Goal: Entertainment & Leisure: Browse casually

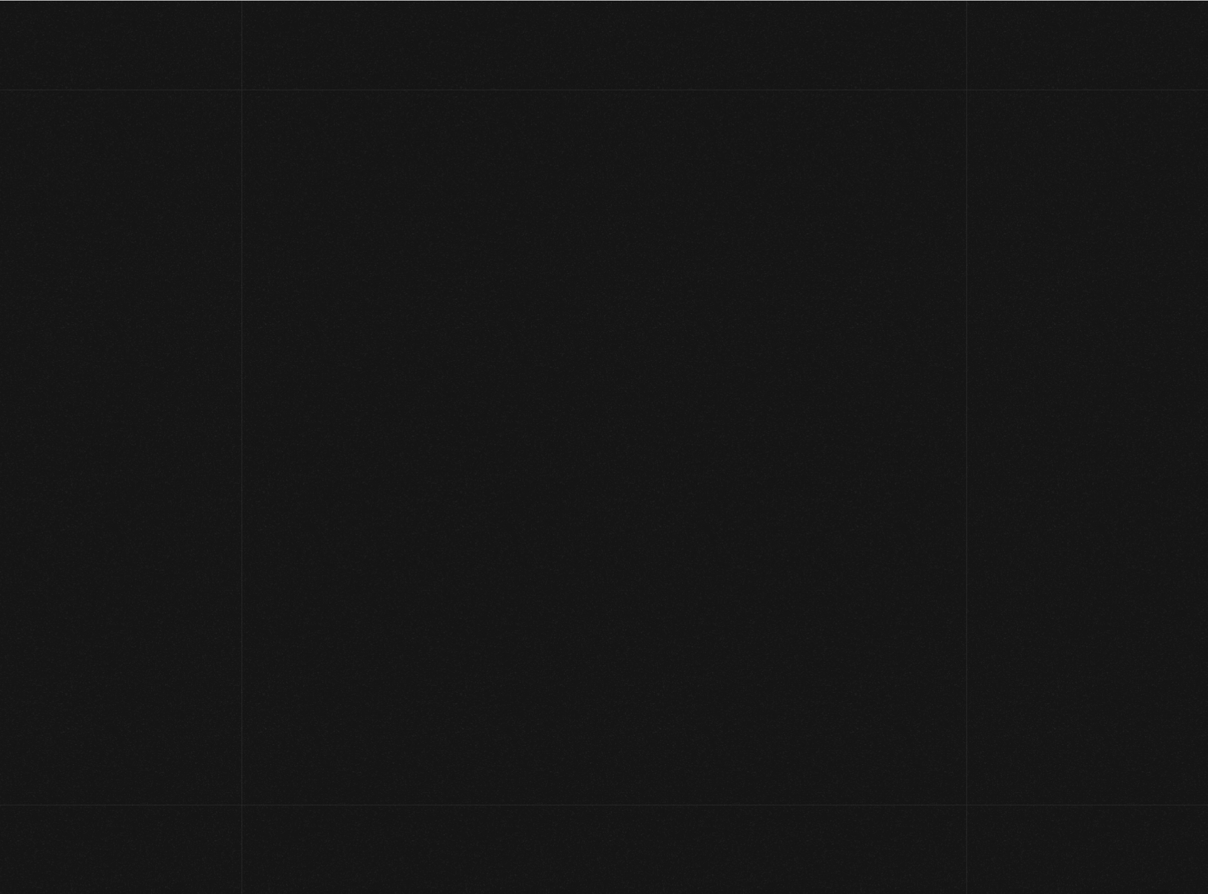
scroll to position [104, 0]
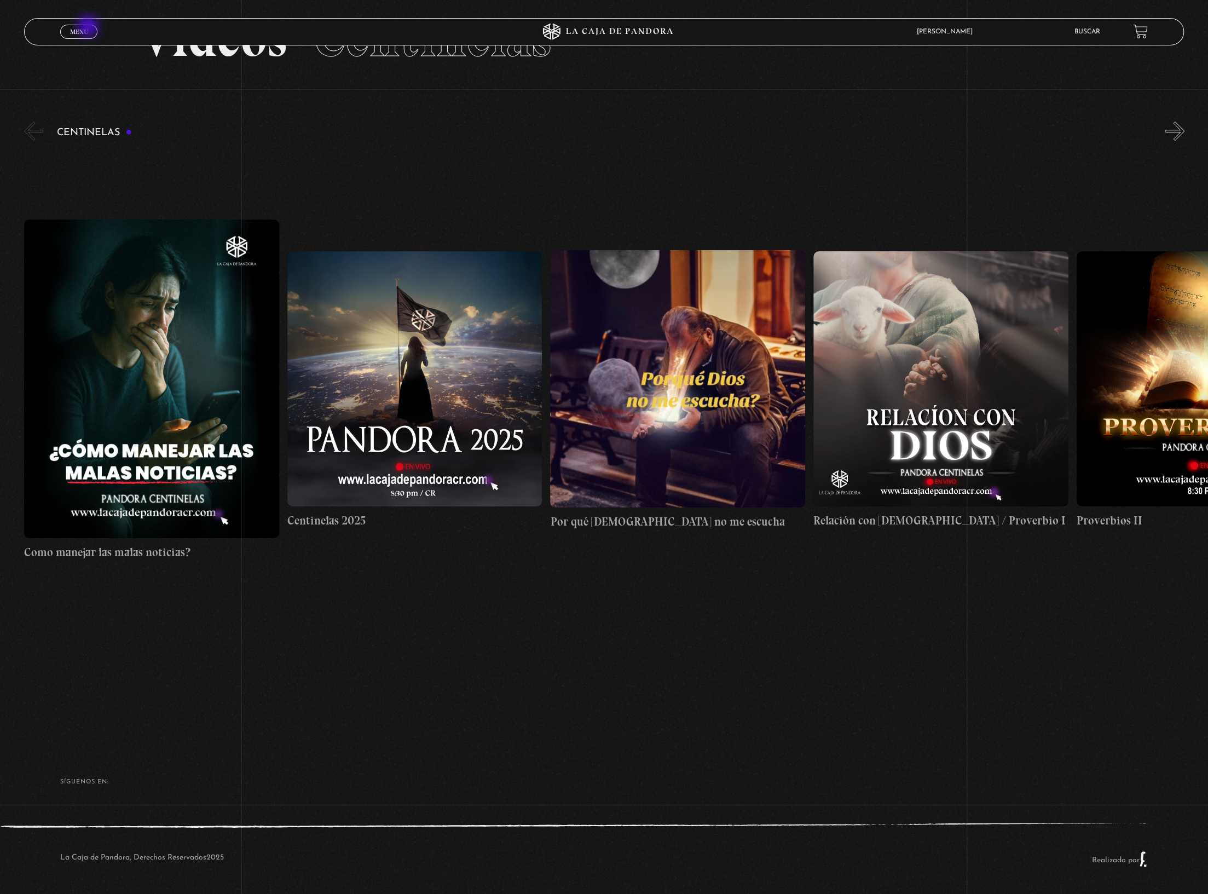
click at [89, 27] on link "Menu Cerrar" at bounding box center [78, 32] width 37 height 14
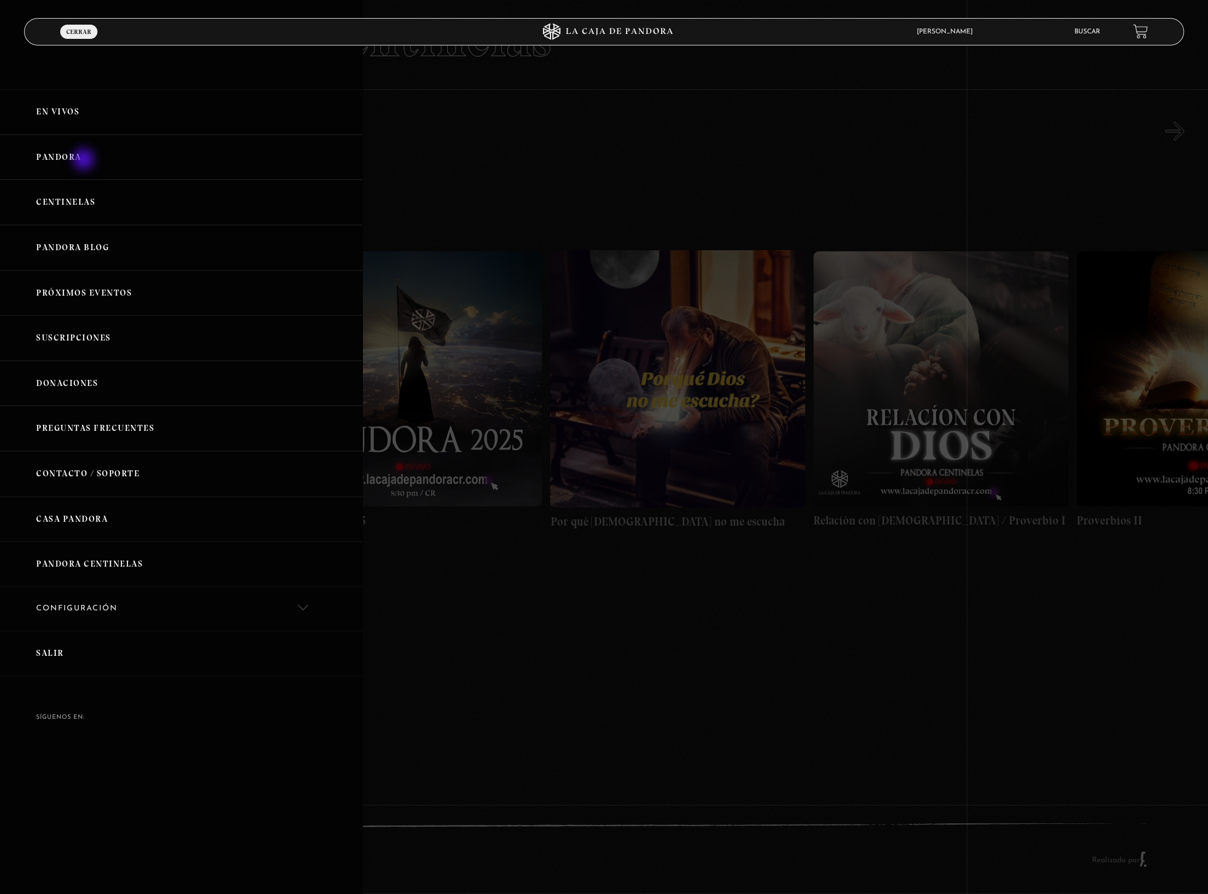
click at [85, 160] on link "Pandora" at bounding box center [181, 157] width 362 height 45
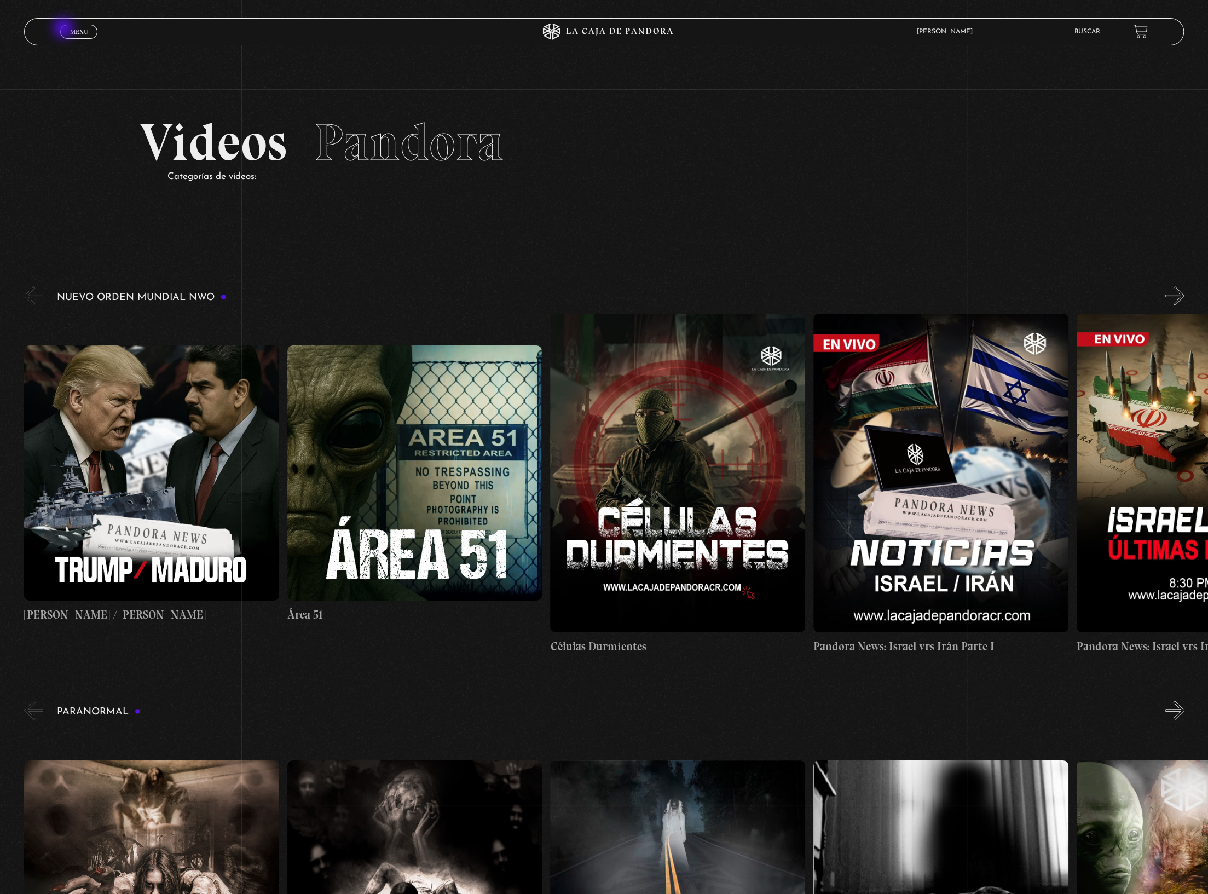
click at [65, 29] on link "Menu Cerrar" at bounding box center [78, 32] width 37 height 14
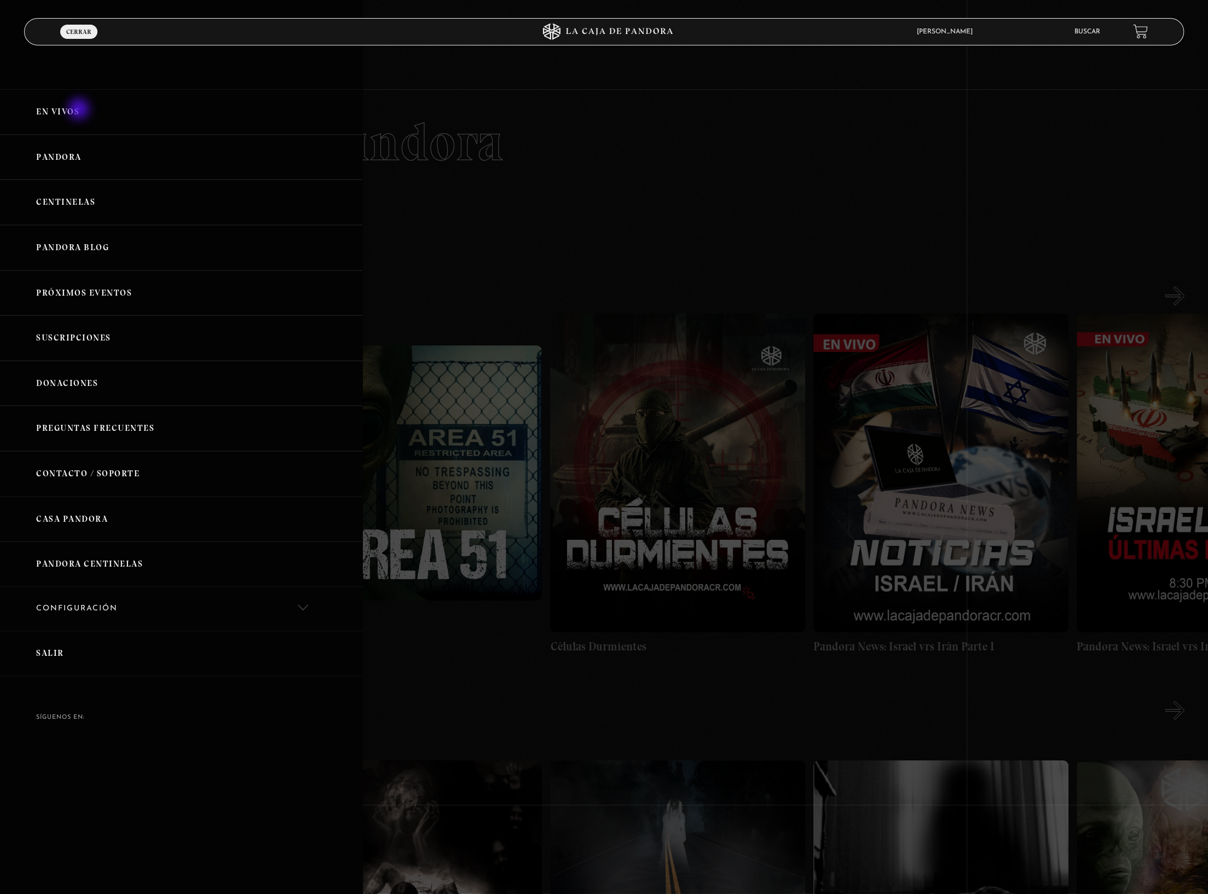
click at [80, 109] on link "En vivos" at bounding box center [181, 111] width 362 height 45
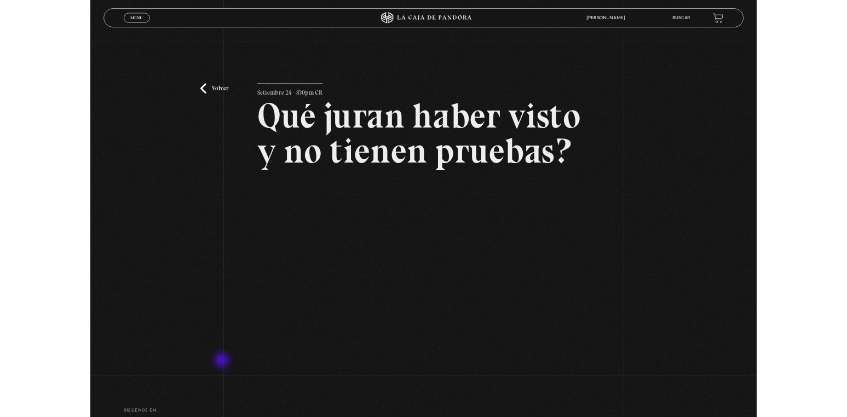
scroll to position [57, 0]
